Goal: Information Seeking & Learning: Find specific fact

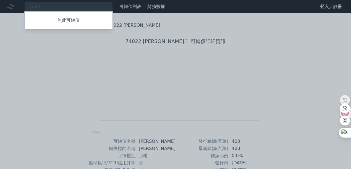
click at [53, 8] on div at bounding box center [175, 84] width 351 height 169
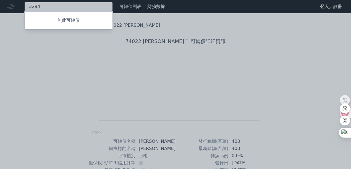
click at [53, 7] on div "3294 無此可轉債" at bounding box center [68, 6] width 88 height 9
type input "3"
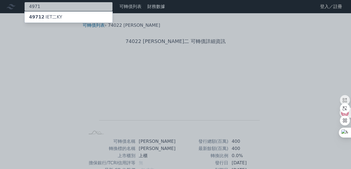
type input "4971"
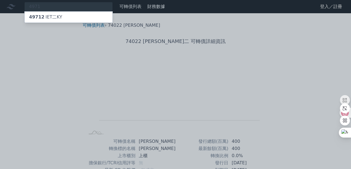
click at [41, 16] on span "49712" at bounding box center [36, 16] width 15 height 5
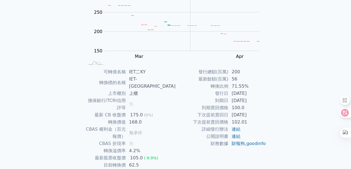
scroll to position [86, 0]
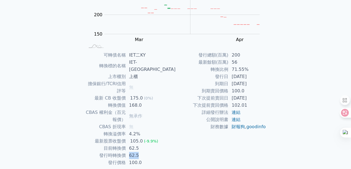
drag, startPoint x: 142, startPoint y: 134, endPoint x: 150, endPoint y: 135, distance: 8.2
click at [150, 152] on td "62.5" at bounding box center [151, 155] width 50 height 7
drag, startPoint x: 141, startPoint y: 126, endPoint x: 154, endPoint y: 128, distance: 12.5
click at [154, 145] on td "62.5" at bounding box center [151, 148] width 50 height 7
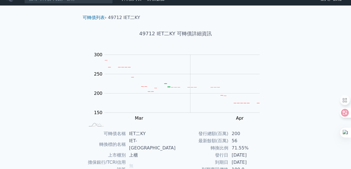
scroll to position [0, 0]
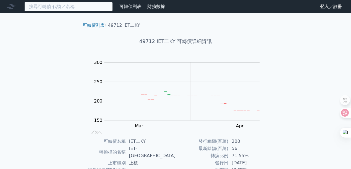
click at [35, 7] on input at bounding box center [68, 6] width 88 height 9
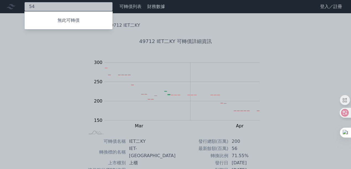
type input "5"
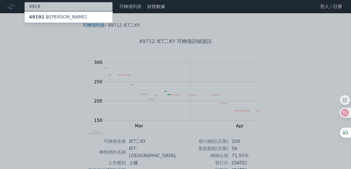
type input "4919"
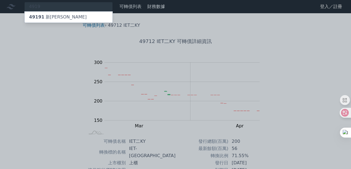
click at [51, 15] on div "49191 新[PERSON_NAME]" at bounding box center [58, 17] width 58 height 7
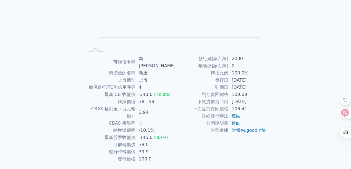
scroll to position [86, 0]
